Goal: Transaction & Acquisition: Purchase product/service

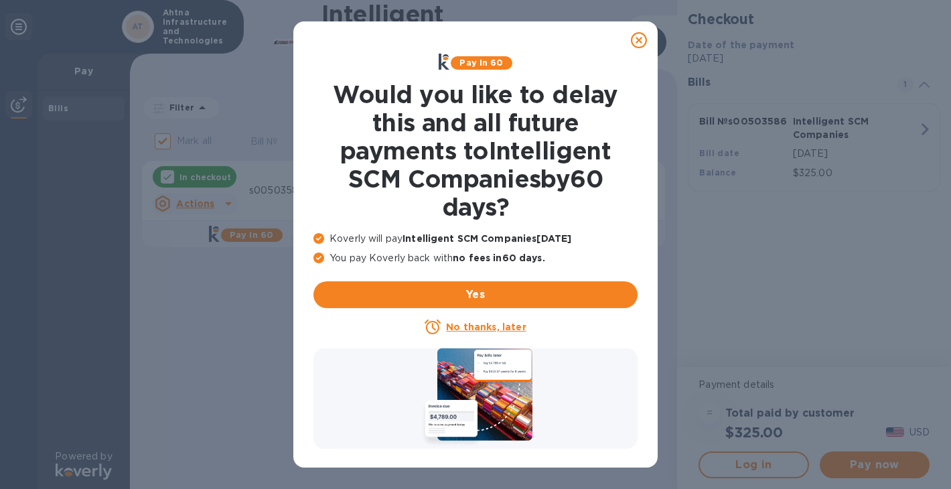
click at [642, 40] on icon at bounding box center [639, 40] width 16 height 16
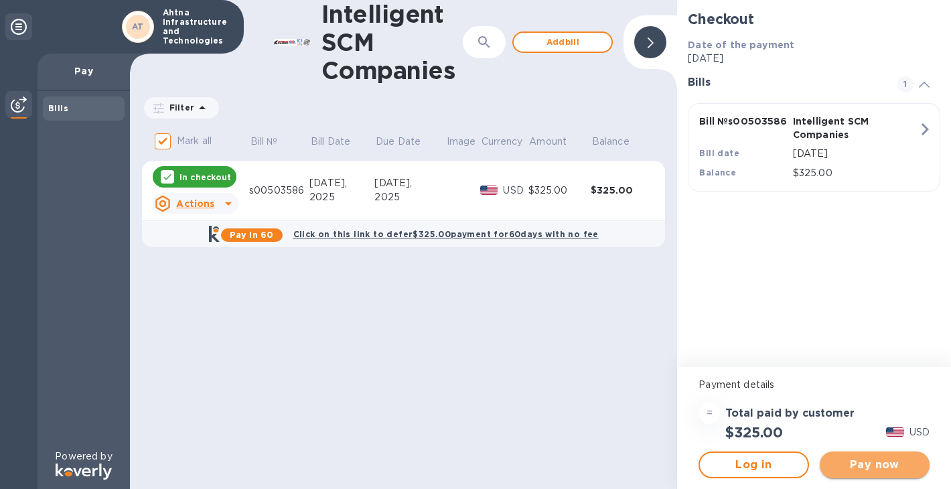
click at [864, 461] on span "Pay now" at bounding box center [874, 465] width 88 height 16
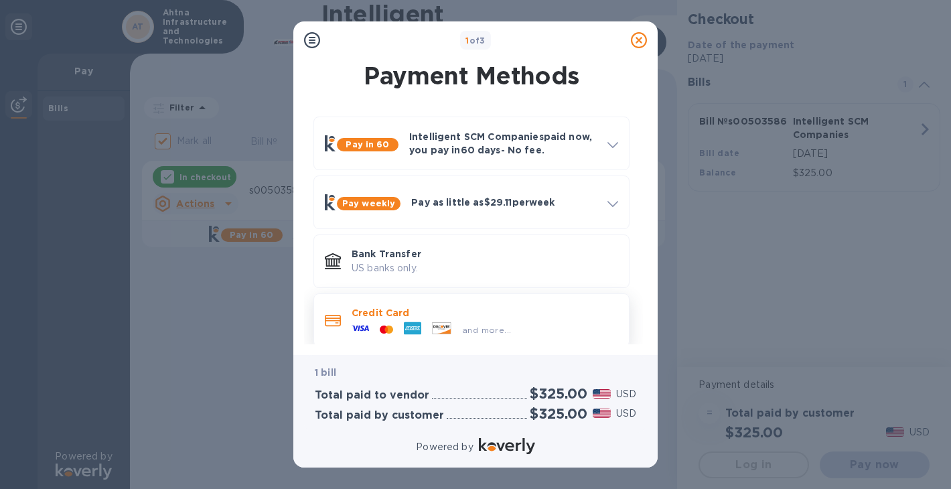
click at [394, 315] on p "Credit Card" at bounding box center [485, 312] width 267 height 13
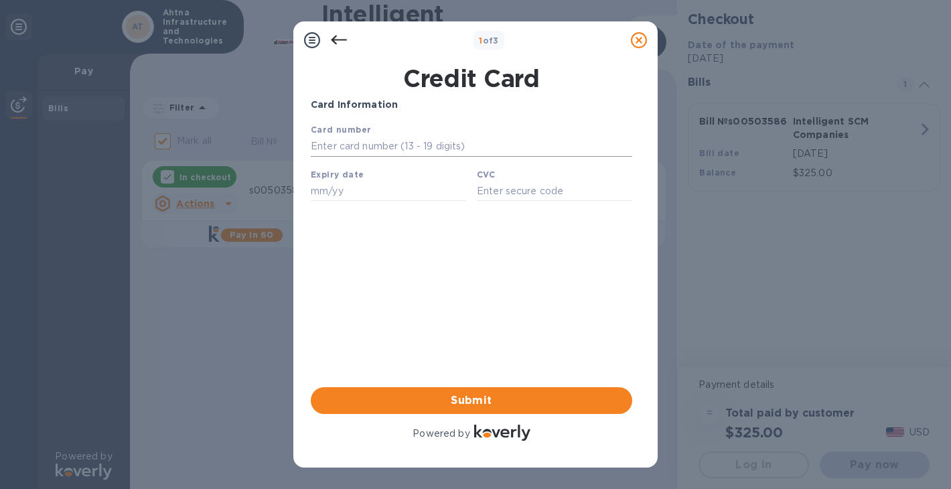
drag, startPoint x: 825, startPoint y: 352, endPoint x: 409, endPoint y: 148, distance: 463.0
click at [409, 148] on input "text" at bounding box center [471, 147] width 321 height 20
type input "4147 2026 2458 5129"
type input "08/28"
click at [504, 192] on input "862" at bounding box center [554, 191] width 155 height 20
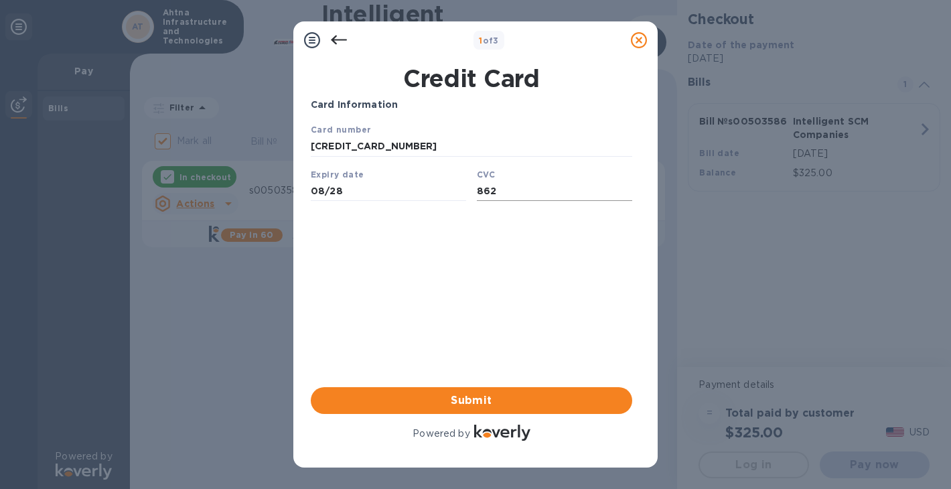
drag, startPoint x: 504, startPoint y: 192, endPoint x: 477, endPoint y: 194, distance: 26.9
click at [477, 194] on input "862" at bounding box center [554, 191] width 155 height 20
type input "711"
click at [319, 195] on input "08/28" at bounding box center [388, 191] width 155 height 20
type input "0"
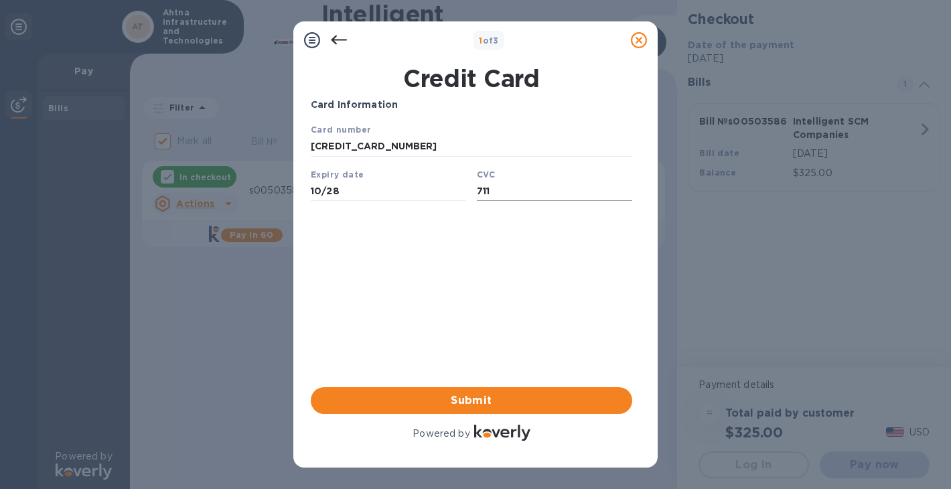
type input "10/28"
click at [495, 199] on input "711" at bounding box center [554, 191] width 155 height 20
click at [319, 195] on input "10/28" at bounding box center [388, 191] width 155 height 20
click at [615, 305] on div "Card Information Your browser does not support iframes Submit Powered by" at bounding box center [471, 271] width 321 height 346
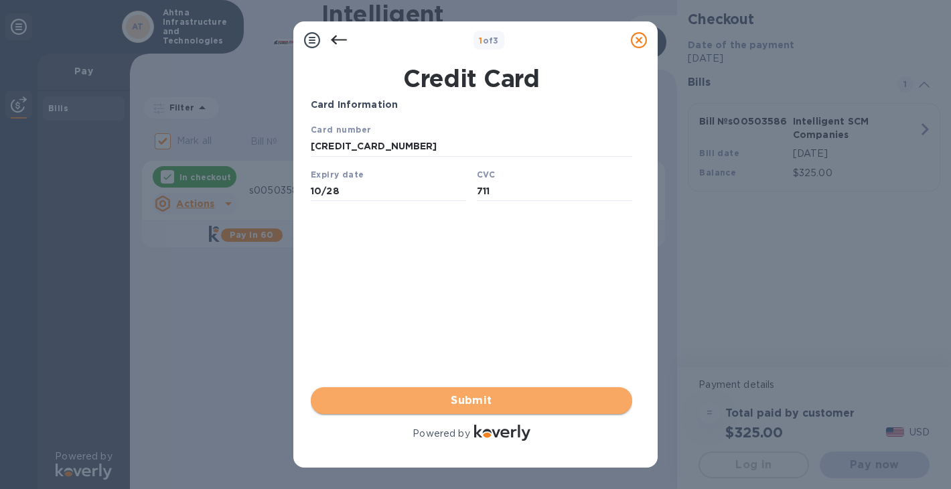
click at [469, 400] on span "Submit" at bounding box center [471, 400] width 300 height 16
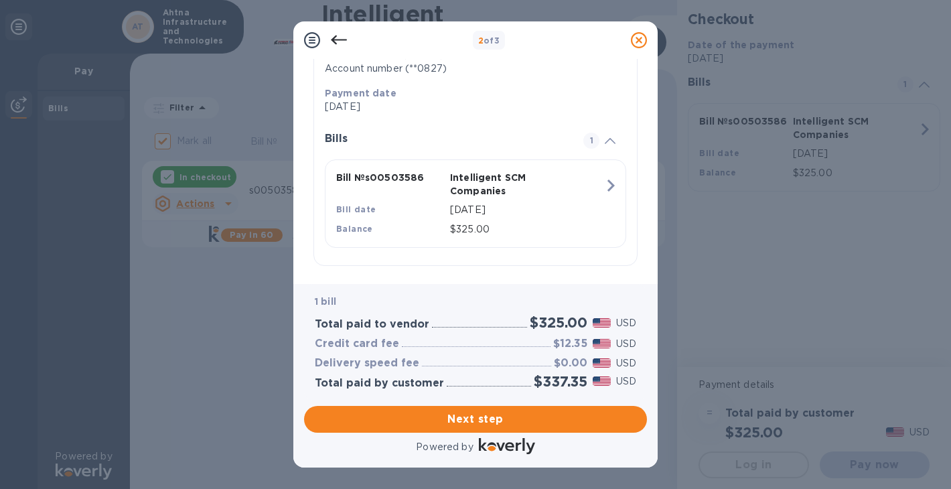
scroll to position [243, 0]
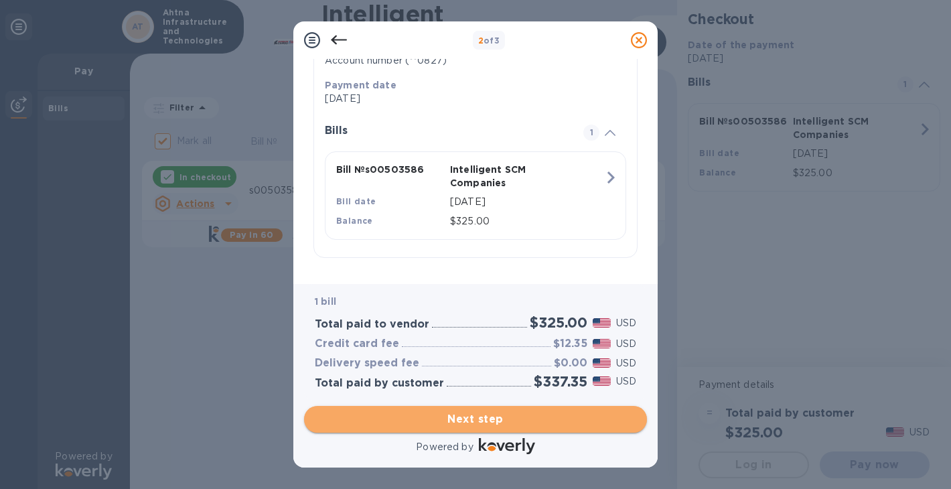
click at [467, 417] on span "Next step" at bounding box center [475, 419] width 321 height 16
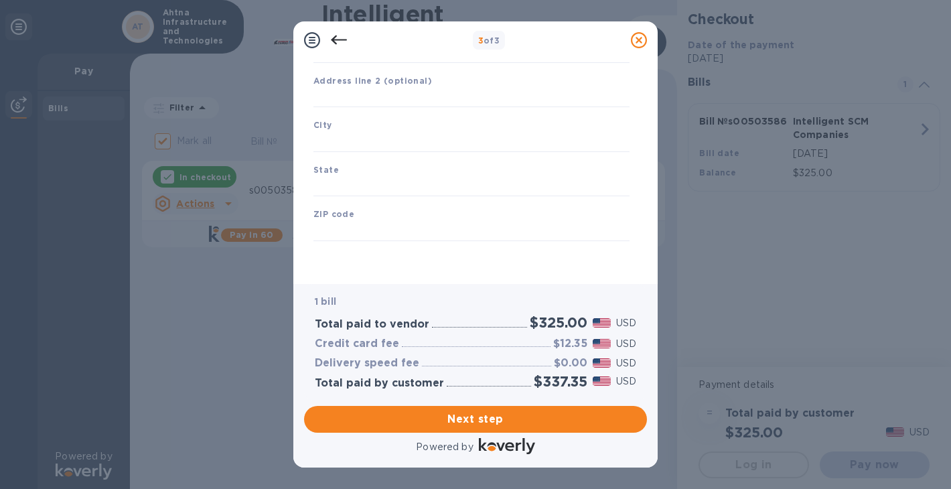
type input "United States"
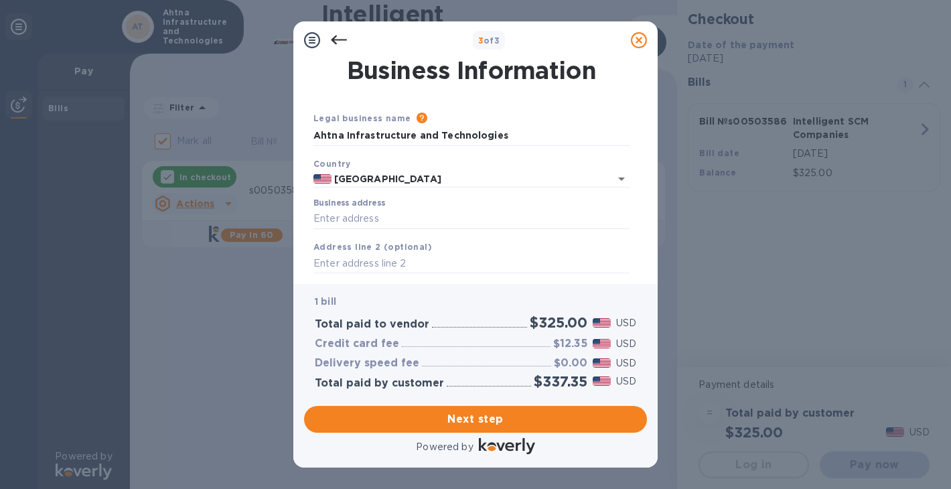
scroll to position [0, 0]
click at [358, 217] on input "Business address" at bounding box center [471, 219] width 316 height 20
type input "865 Dunn Drive"
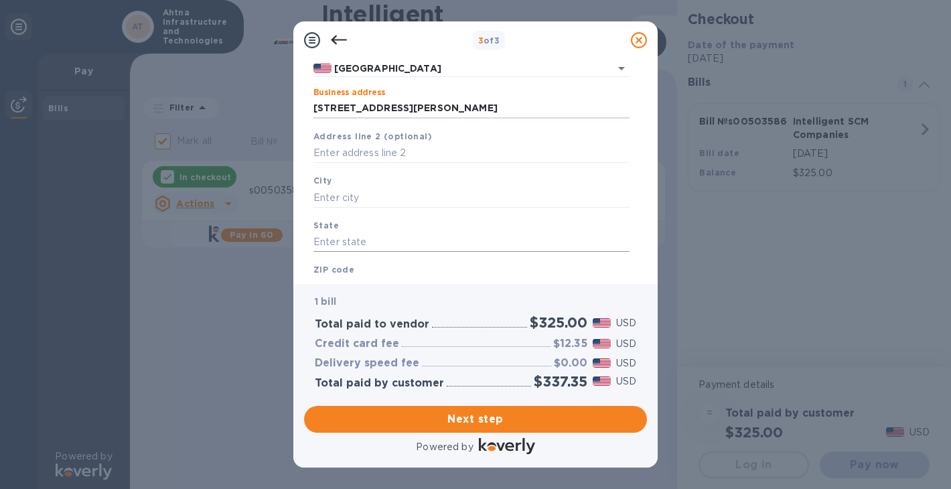
scroll to position [134, 0]
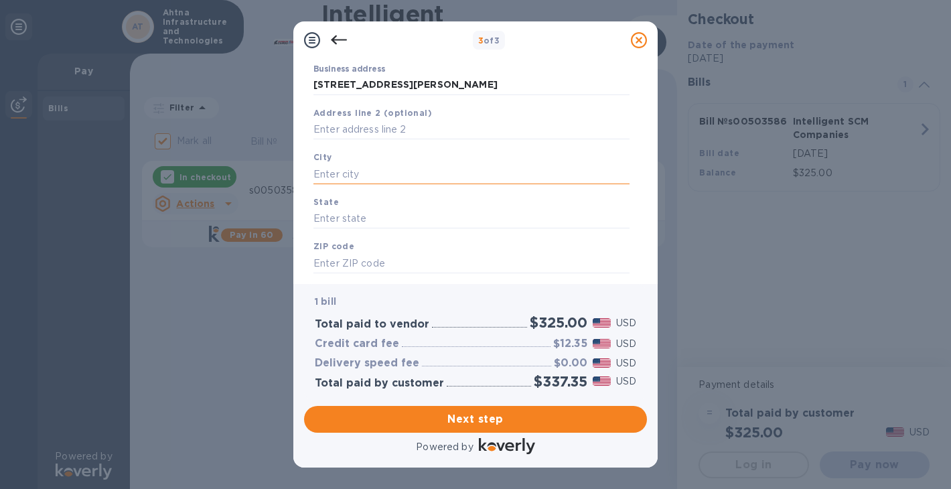
click at [354, 169] on input "text" at bounding box center [471, 174] width 316 height 20
type input "Craig"
click at [343, 214] on input "text" at bounding box center [471, 219] width 316 height 20
type input "CO"
click at [364, 265] on input "text" at bounding box center [471, 263] width 316 height 20
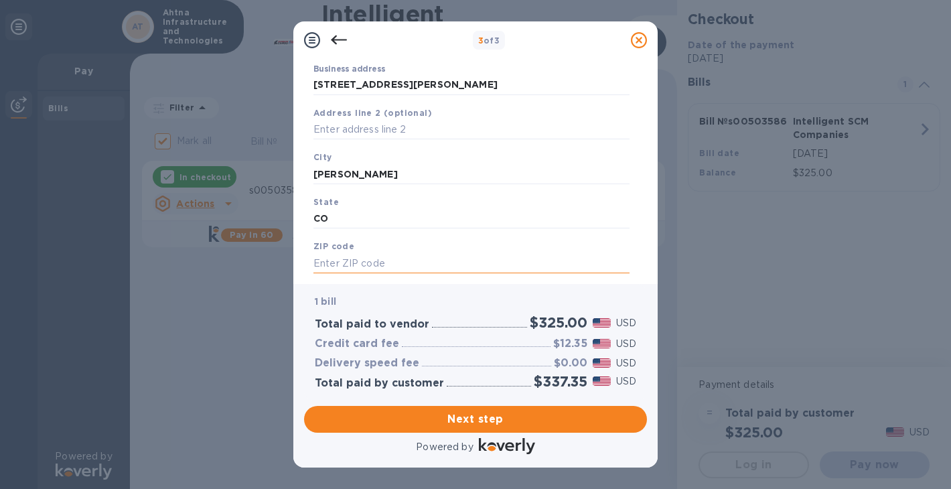
type input "9"
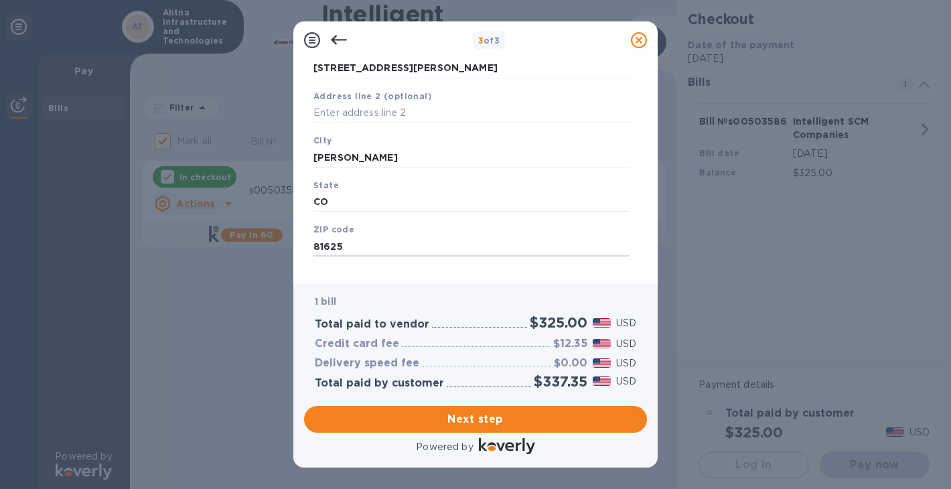
scroll to position [167, 0]
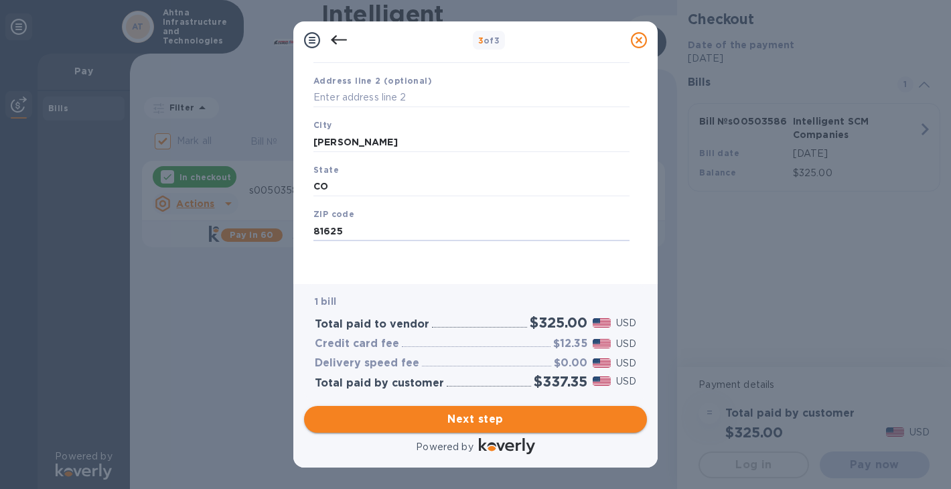
type input "81625"
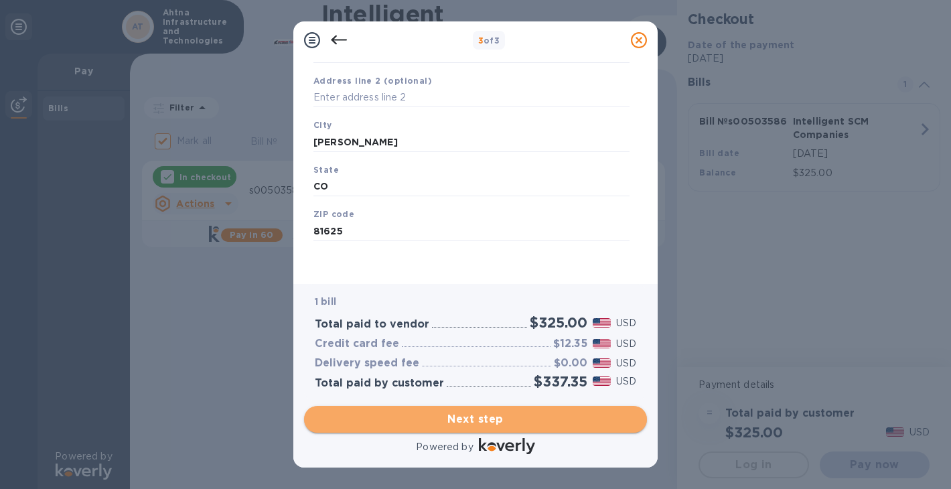
click at [485, 421] on span "Next step" at bounding box center [475, 419] width 321 height 16
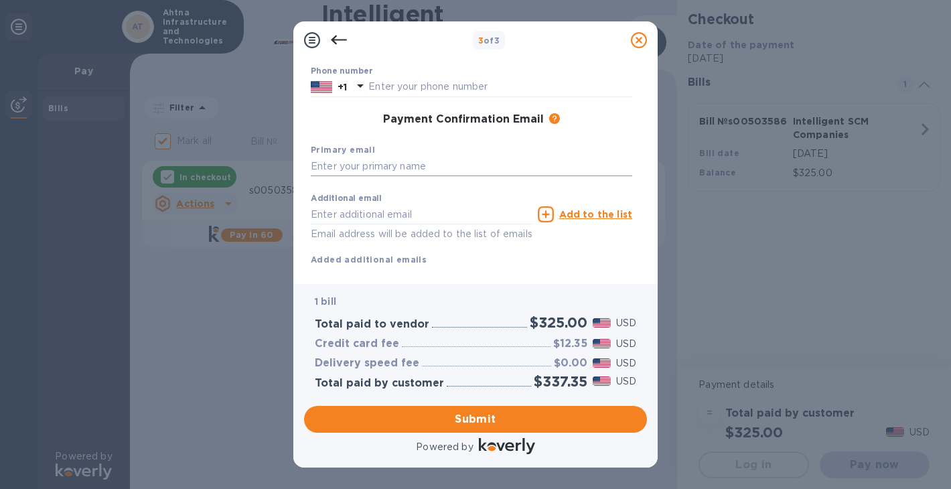
click at [370, 163] on input "text" at bounding box center [471, 167] width 321 height 20
type input "[EMAIL_ADDRESS][DOMAIN_NAME]"
type input "marsh"
type input "marsh mccomb"
type input "9076872525"
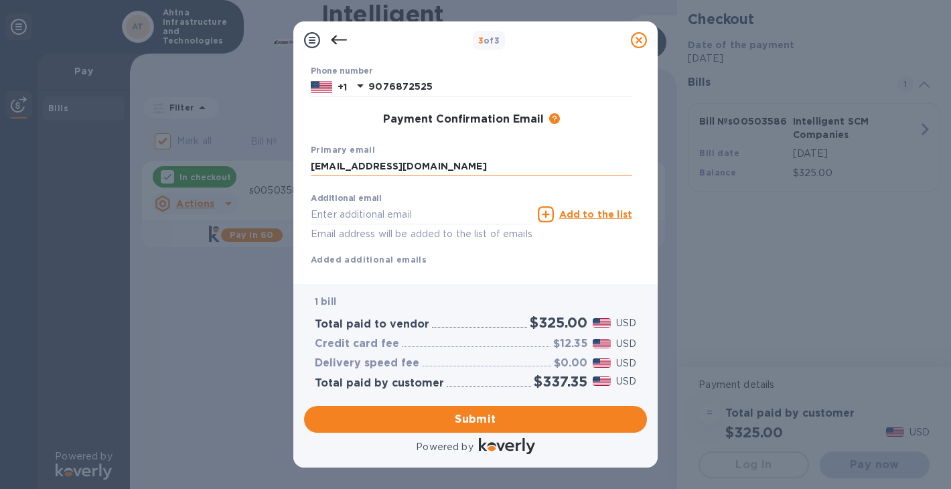
type input "[EMAIL_ADDRESS][DOMAIN_NAME]"
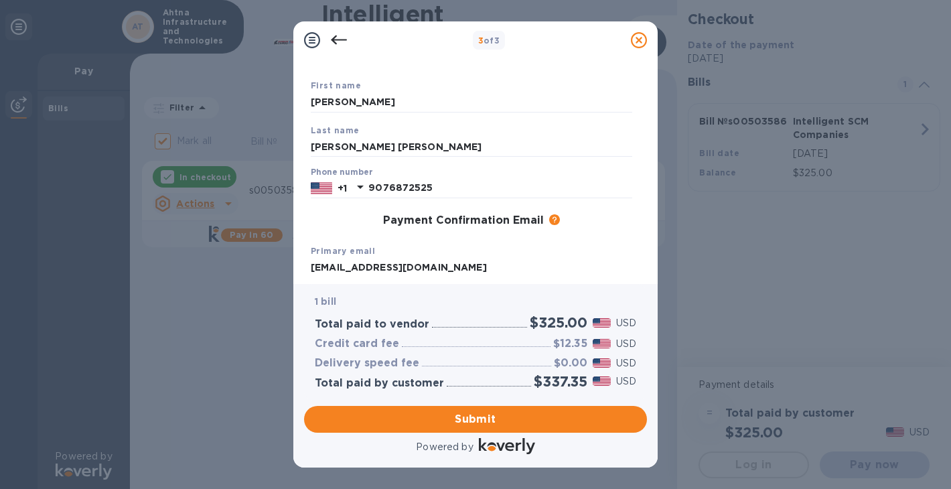
scroll to position [67, 0]
click at [340, 146] on input "marsh mccomb" at bounding box center [471, 146] width 321 height 20
type input "mccomb"
click at [416, 115] on div "First name marsh" at bounding box center [471, 94] width 332 height 45
click at [347, 107] on input "marsh" at bounding box center [471, 102] width 321 height 20
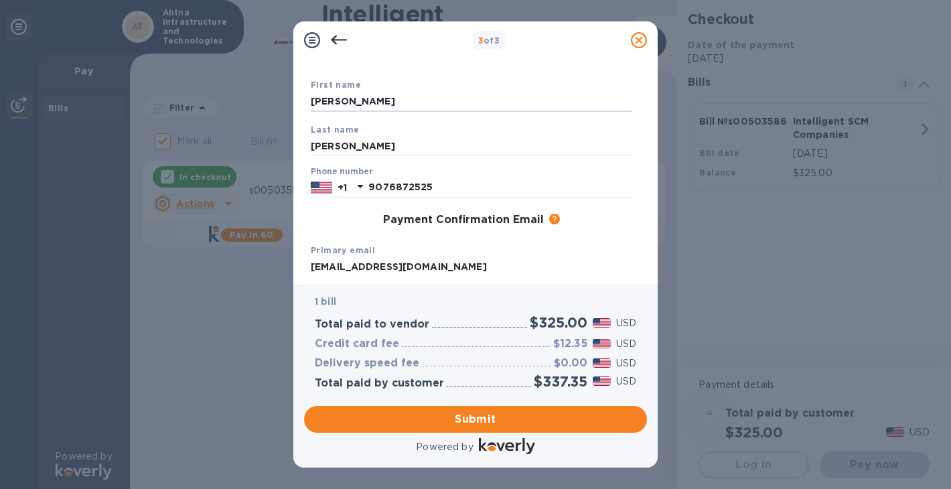
type input "marshall"
click at [689, 273] on div "3 of 3 Payment Contact Information First name marshall Last name mccomb Phone n…" at bounding box center [475, 244] width 951 height 489
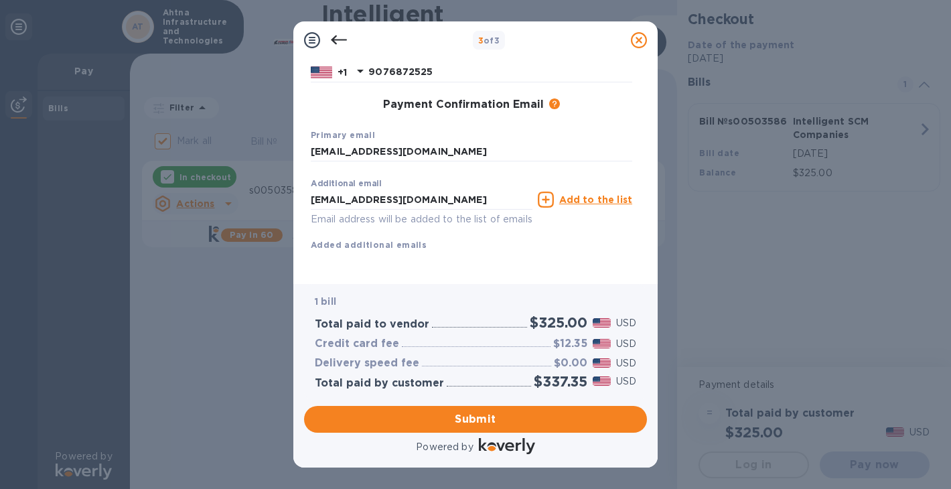
scroll to position [198, 0]
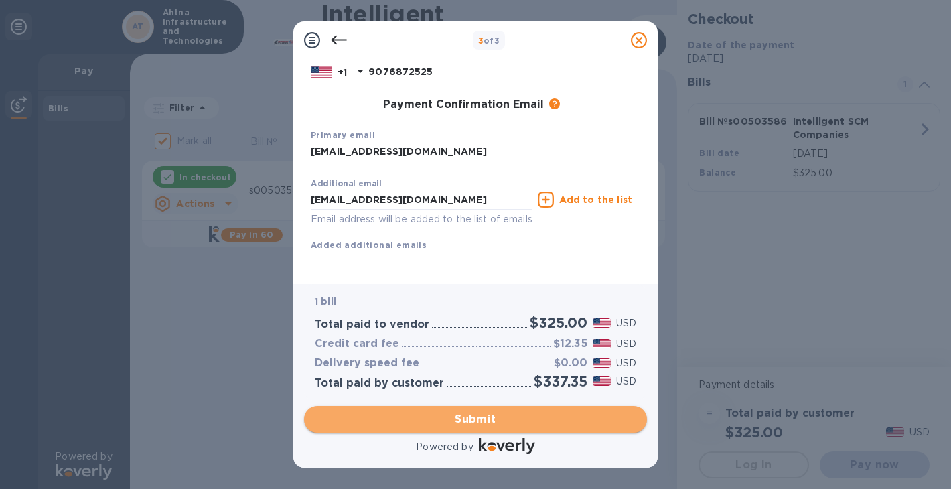
click at [481, 419] on span "Submit" at bounding box center [475, 419] width 321 height 16
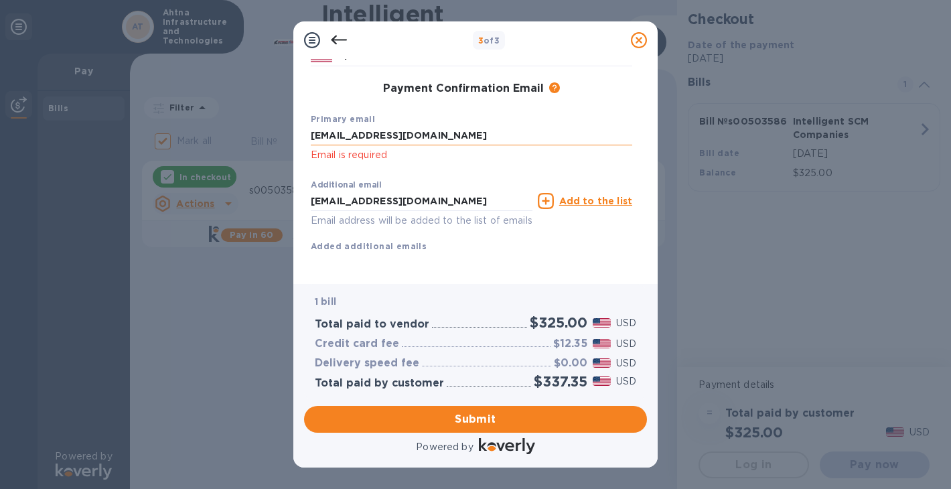
click at [419, 137] on input "[EMAIL_ADDRESS][DOMAIN_NAME]" at bounding box center [471, 136] width 321 height 20
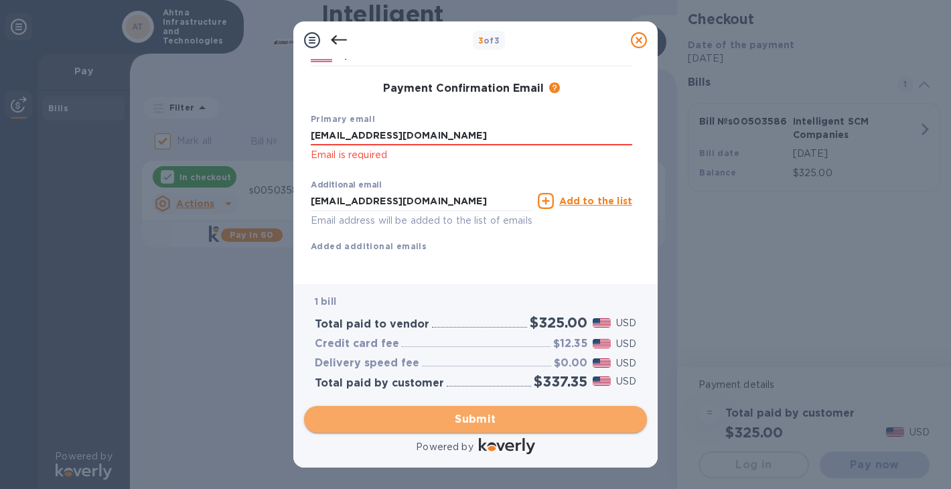
click at [477, 418] on span "Submit" at bounding box center [475, 419] width 321 height 16
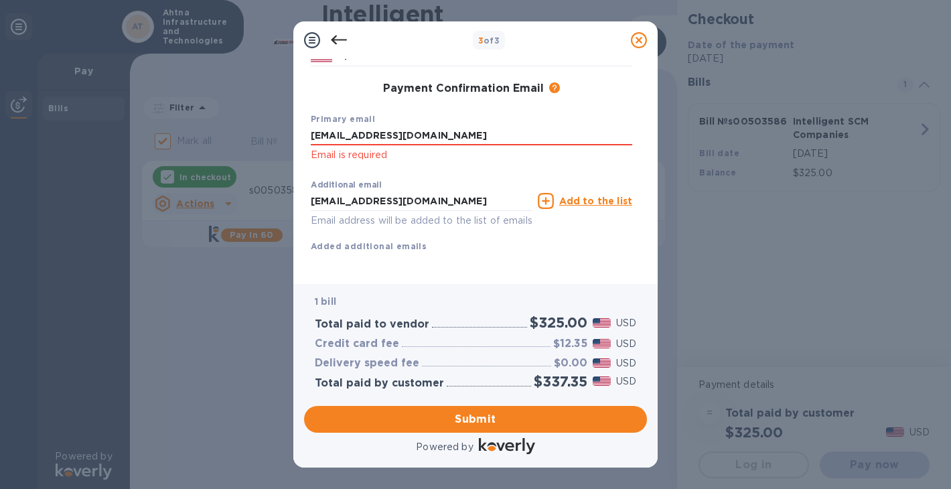
drag, startPoint x: 424, startPoint y: 136, endPoint x: 303, endPoint y: 136, distance: 120.5
click at [304, 136] on div "Payment Contact Information First name marshall Last name mccomb Phone number +…" at bounding box center [475, 166] width 343 height 214
type input "[EMAIL_ADDRESS][DOMAIN_NAME]"
click at [324, 195] on input "[EMAIL_ADDRESS][DOMAIN_NAME]" at bounding box center [422, 201] width 222 height 20
click at [429, 202] on input "[EMAIL_ADDRESS][DOMAIN_NAME]" at bounding box center [422, 201] width 222 height 20
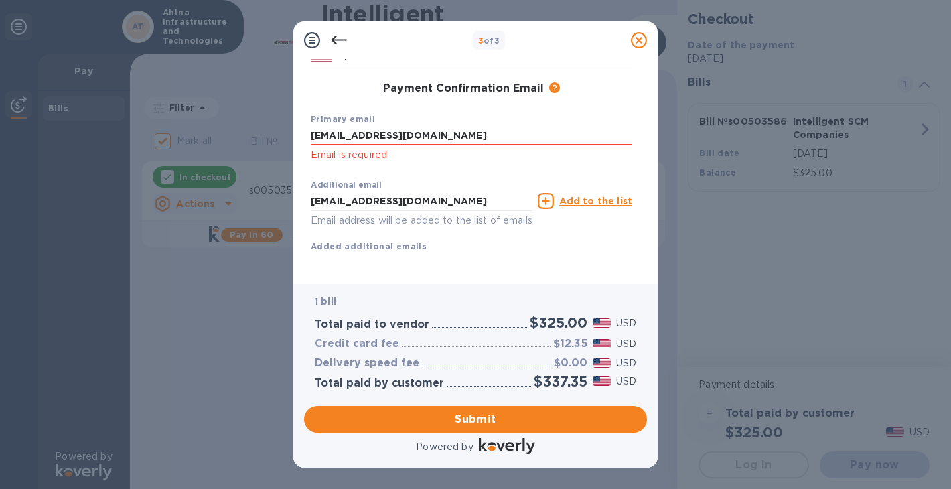
click at [575, 258] on div "Additional email mmccomb@ahtna.net Email address will be added to the list of e…" at bounding box center [471, 213] width 332 height 90
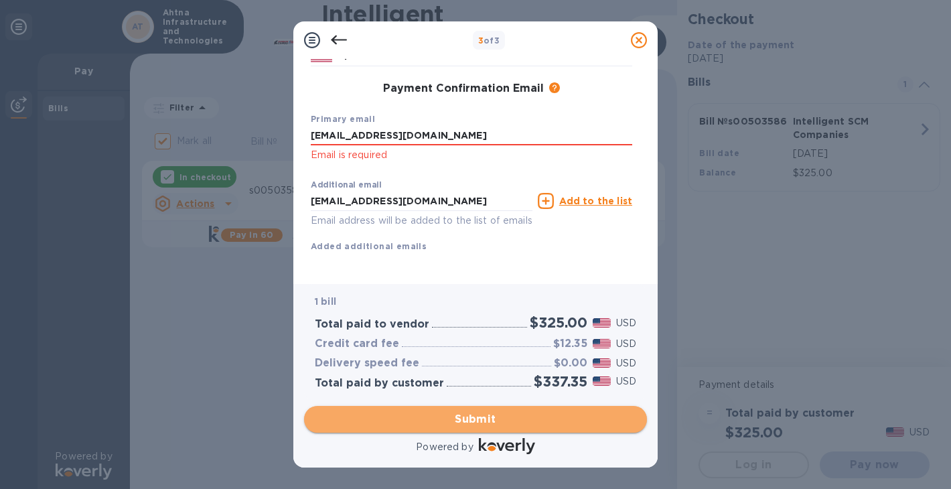
click at [466, 419] on span "Submit" at bounding box center [475, 419] width 321 height 16
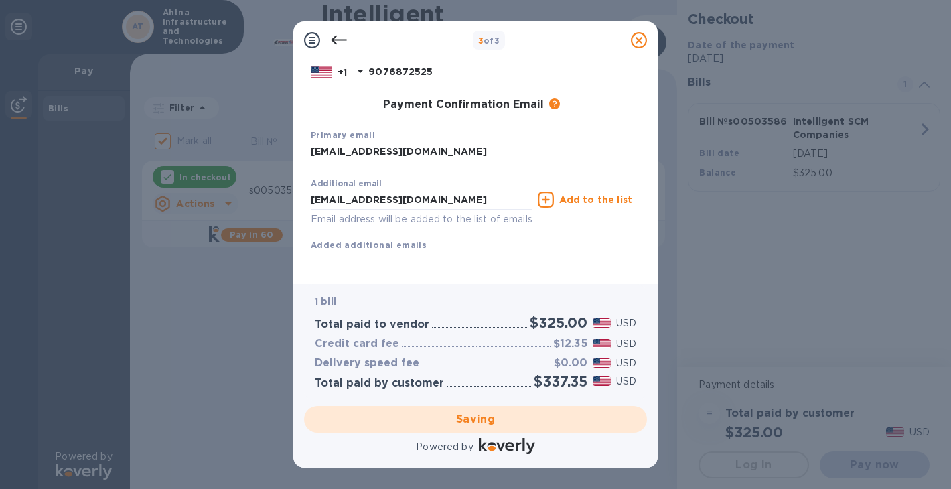
checkbox input "false"
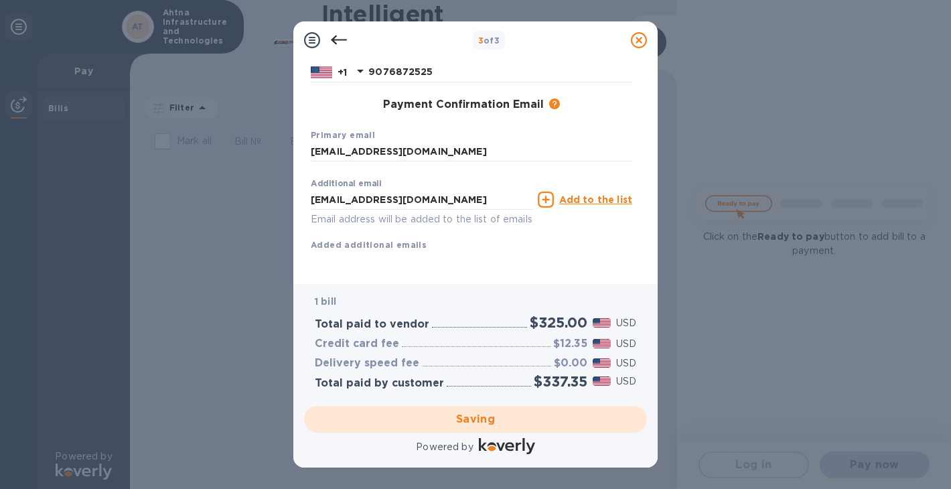
scroll to position [0, 0]
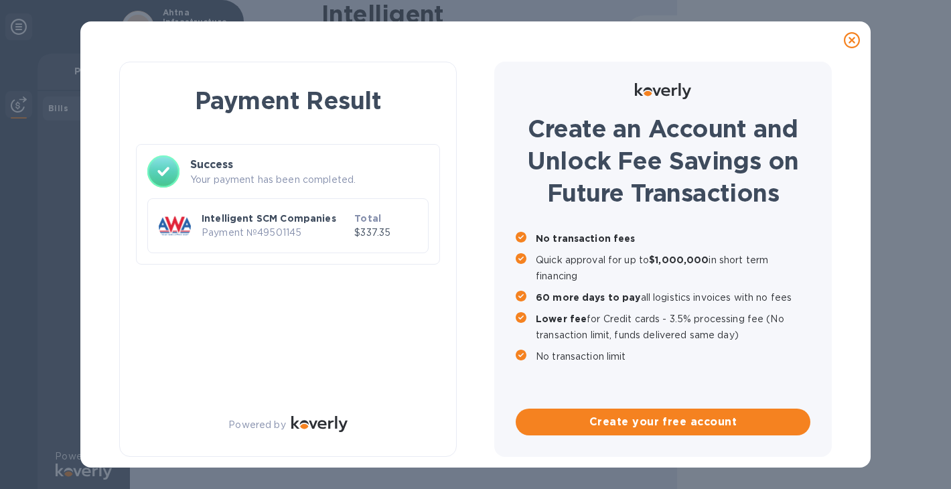
click at [254, 228] on p "Payment № 49501145" at bounding box center [275, 233] width 147 height 14
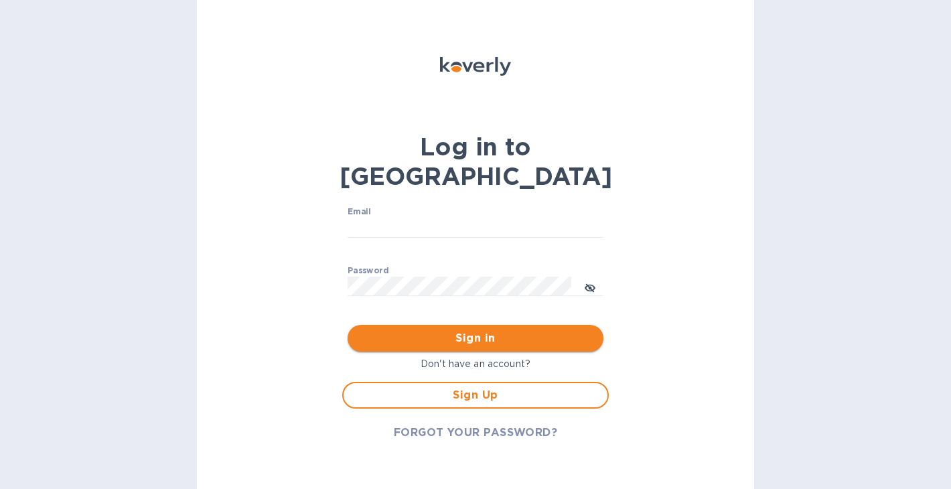
type input "[EMAIL_ADDRESS][DOMAIN_NAME]"
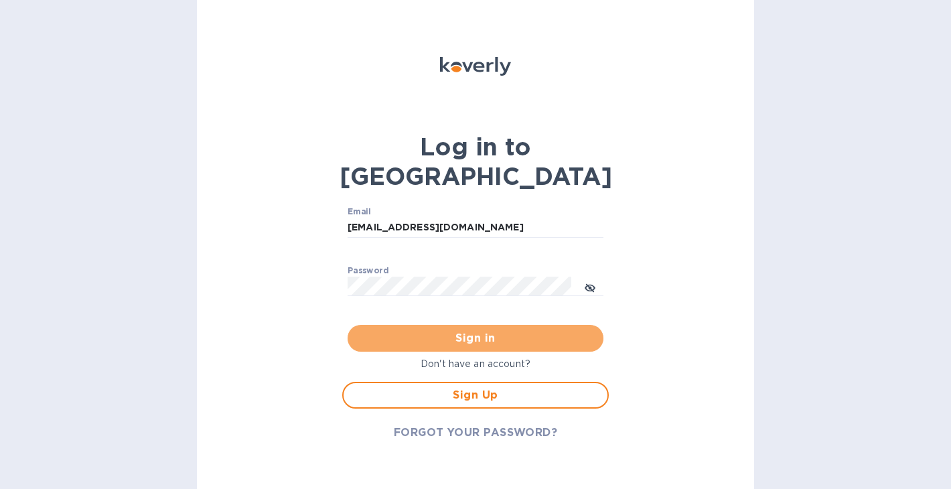
drag, startPoint x: 475, startPoint y: 309, endPoint x: 631, endPoint y: 306, distance: 155.4
click at [479, 330] on span "Sign in" at bounding box center [475, 338] width 234 height 16
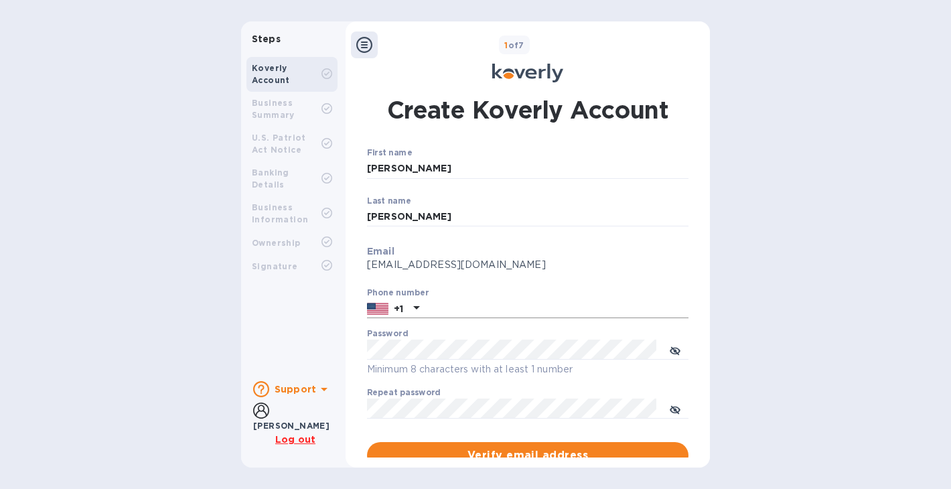
scroll to position [166, 0]
